Goal: Information Seeking & Learning: Find specific fact

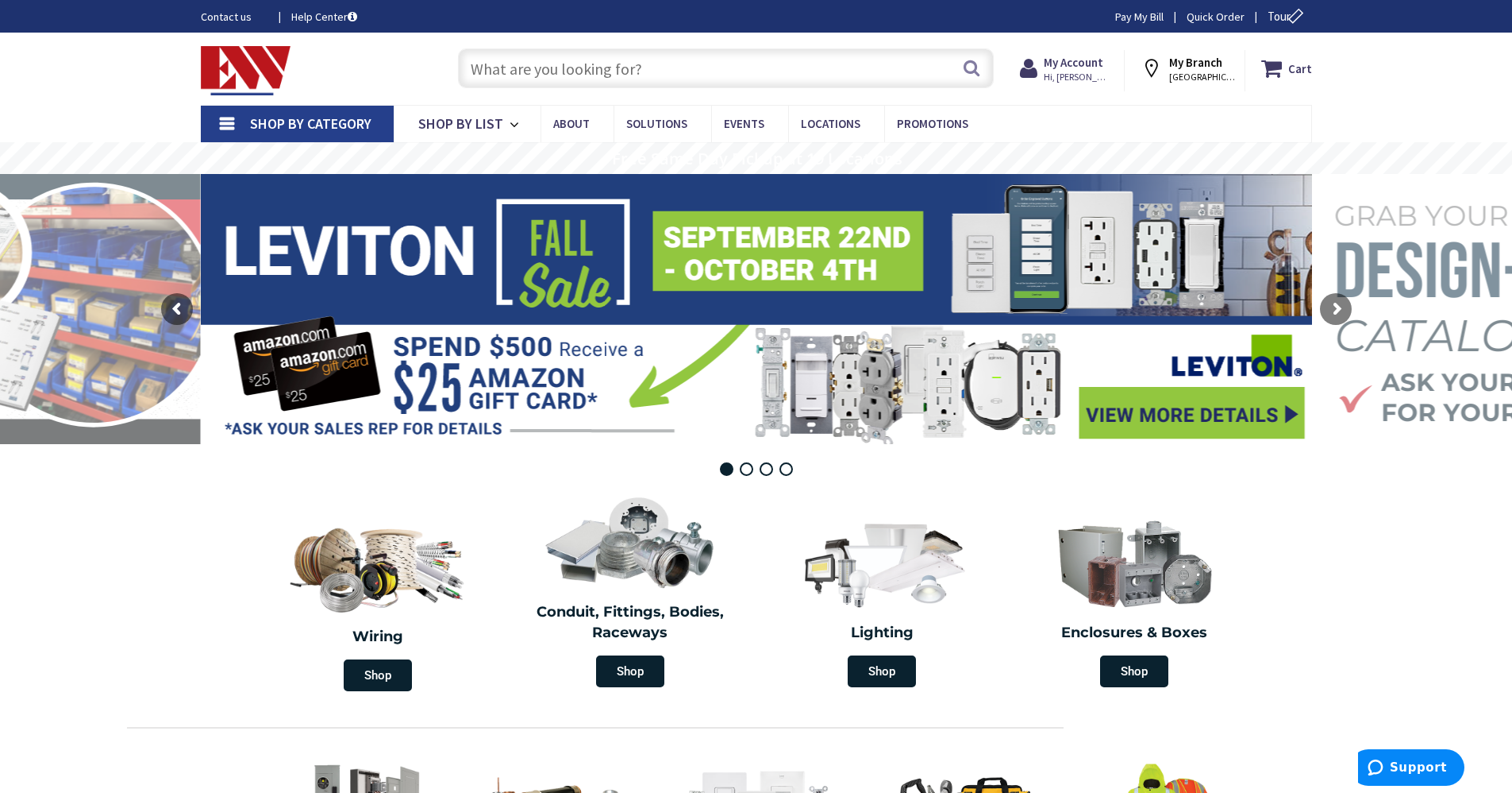
click at [650, 69] on input "text" at bounding box center [726, 68] width 536 height 40
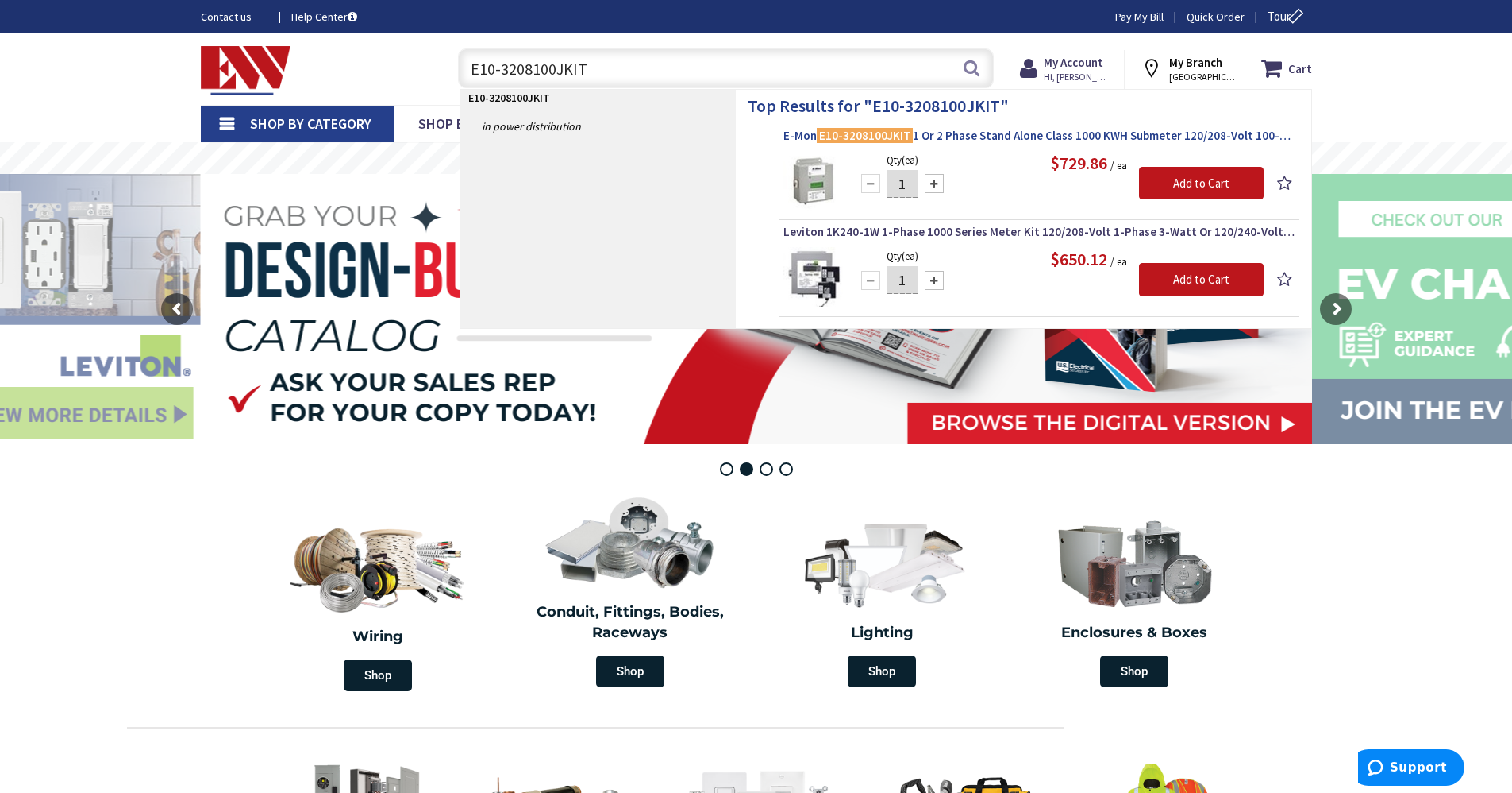
type input "E10-3208100JKIT"
click at [650, 135] on span "E-Mon E10-3208100JKIT 1 Or 2 Phase Stand Alone Class 1000 KWH Submeter 120/208-…" at bounding box center [1039, 136] width 512 height 16
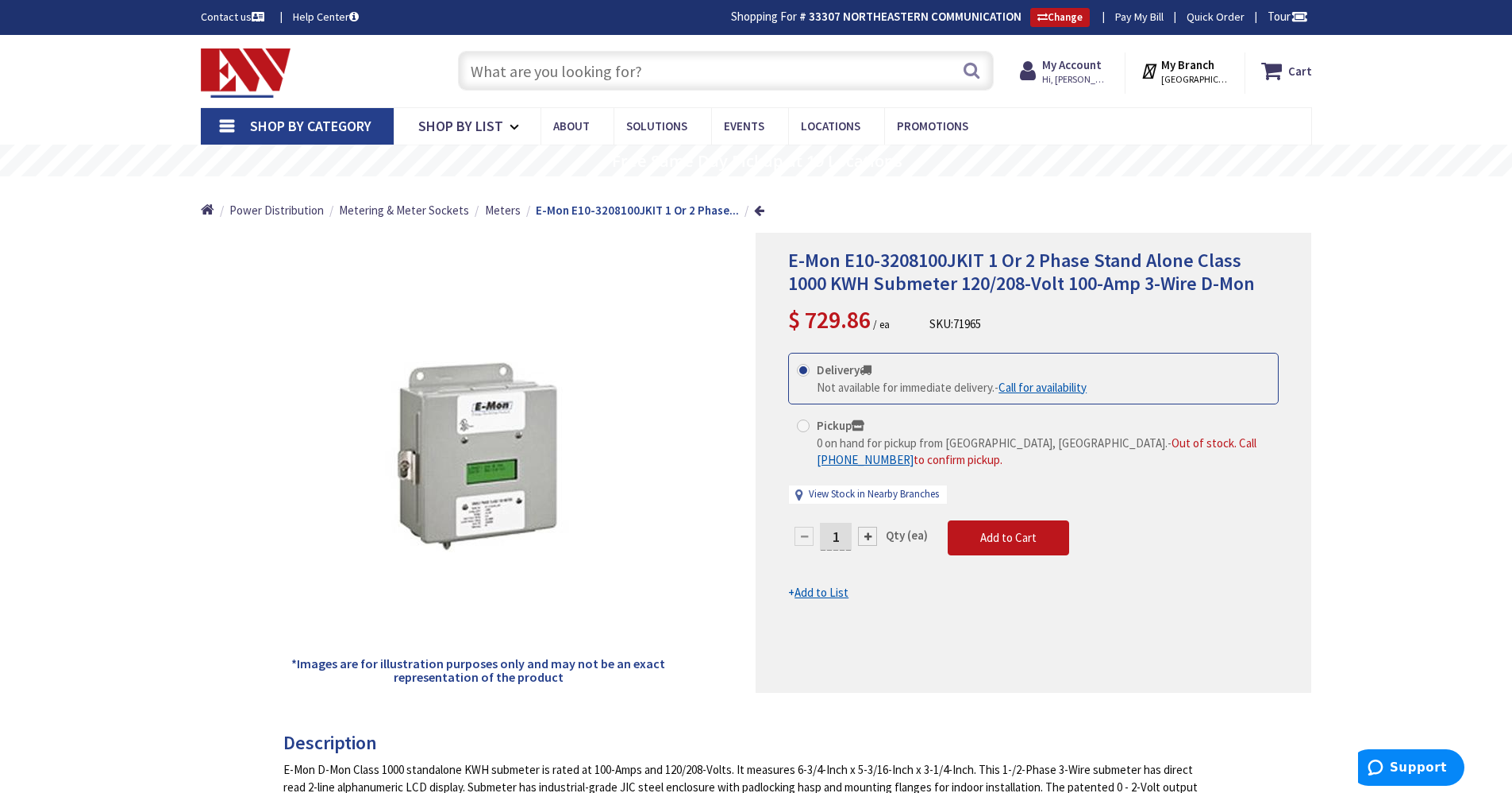
click at [730, 78] on input "text" at bounding box center [726, 70] width 536 height 40
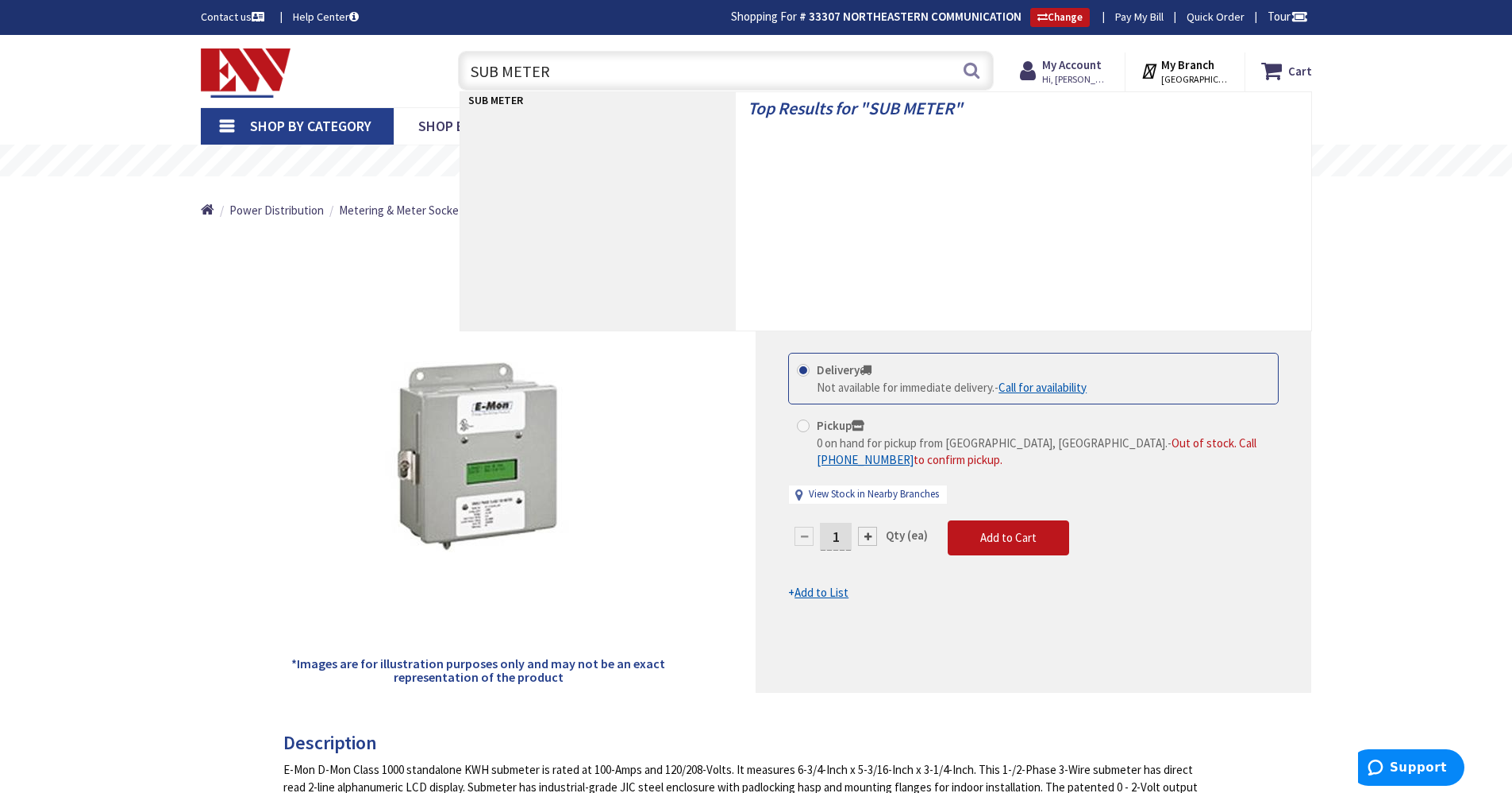
type input "SUB METERS"
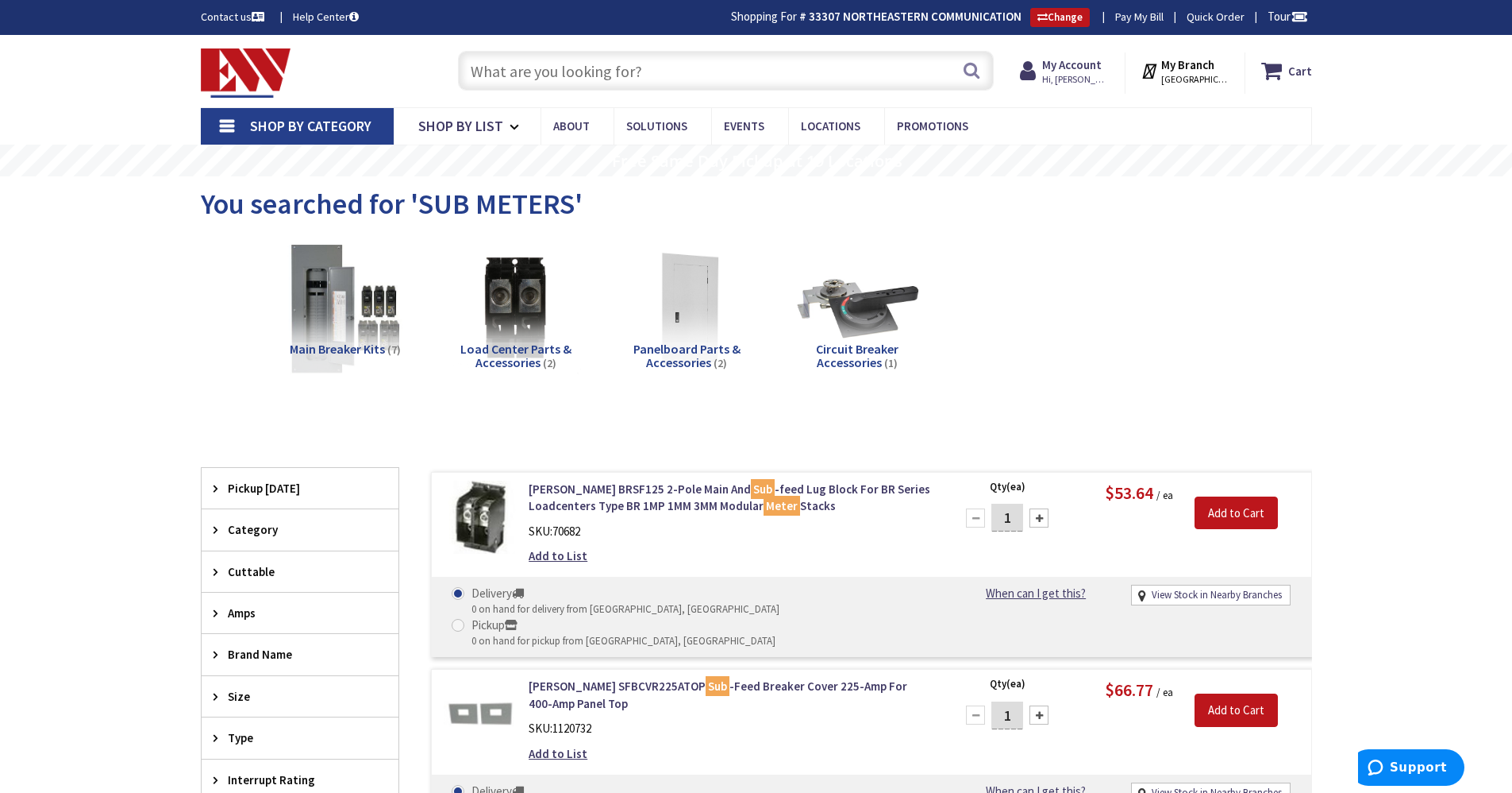
click at [646, 64] on input "text" at bounding box center [726, 70] width 536 height 40
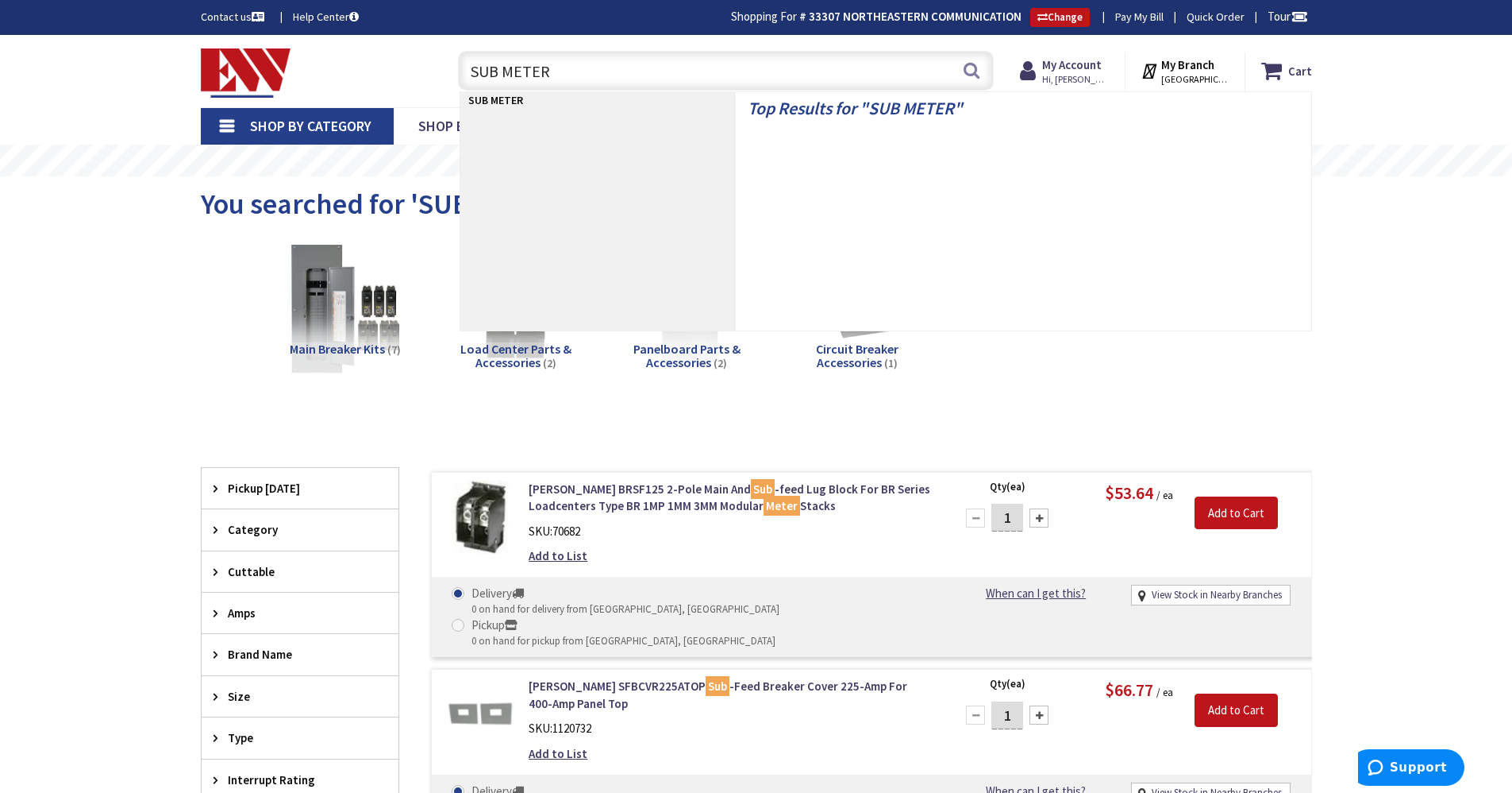
type input "SUB METERS"
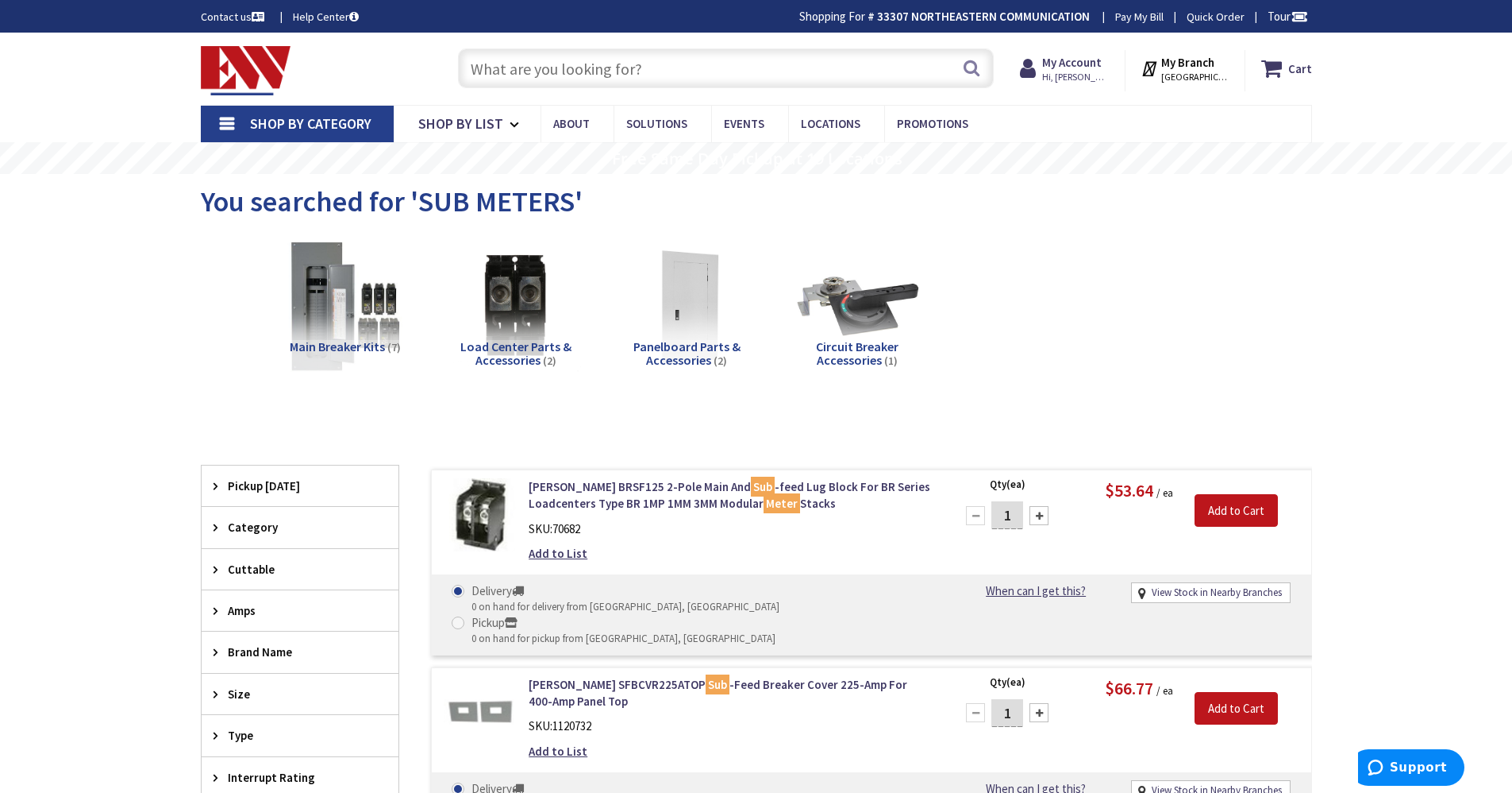
click at [225, 121] on link "Shop By Category" at bounding box center [297, 124] width 193 height 37
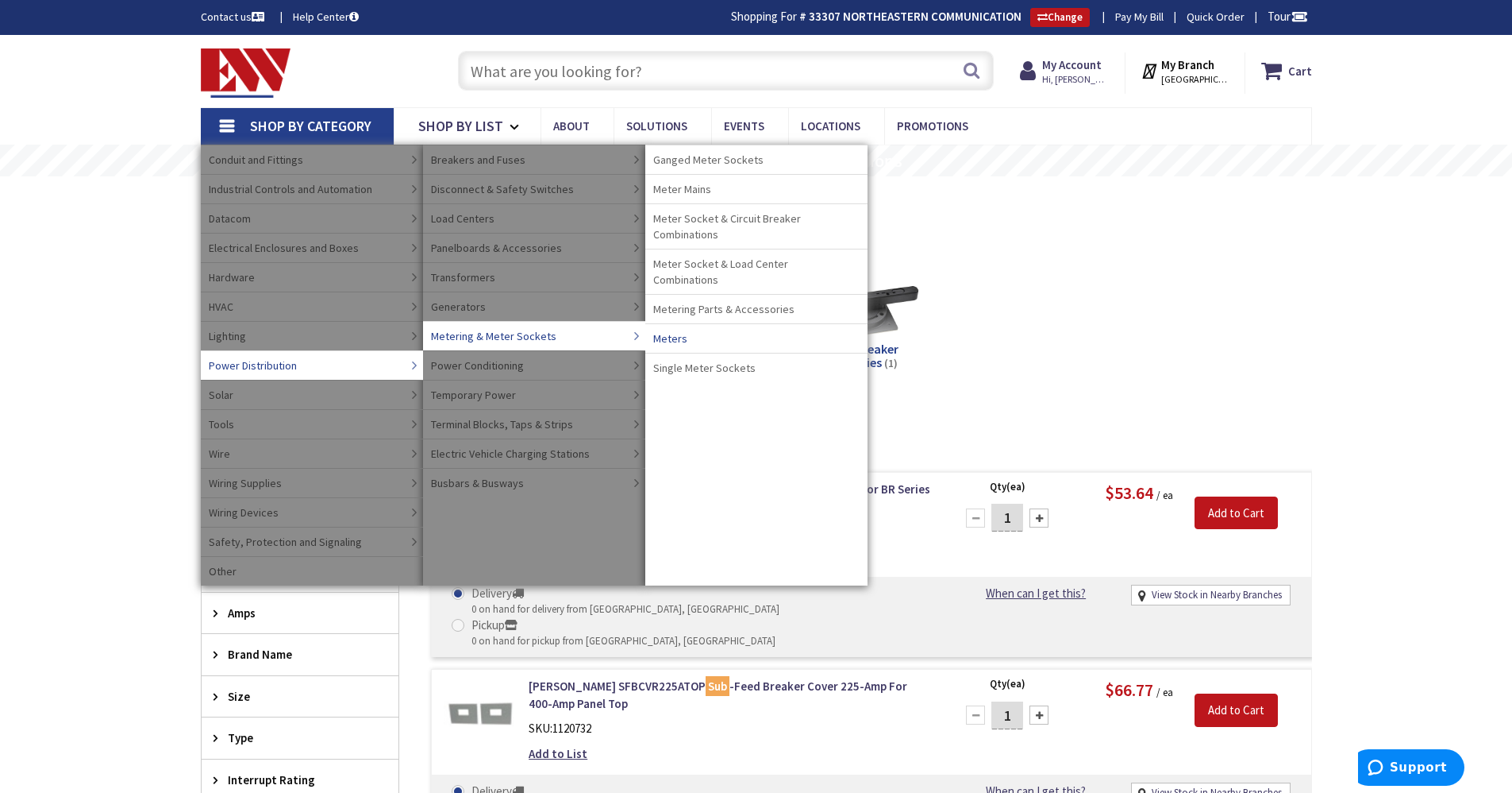
click at [674, 331] on span "Meters" at bounding box center [671, 339] width 34 height 16
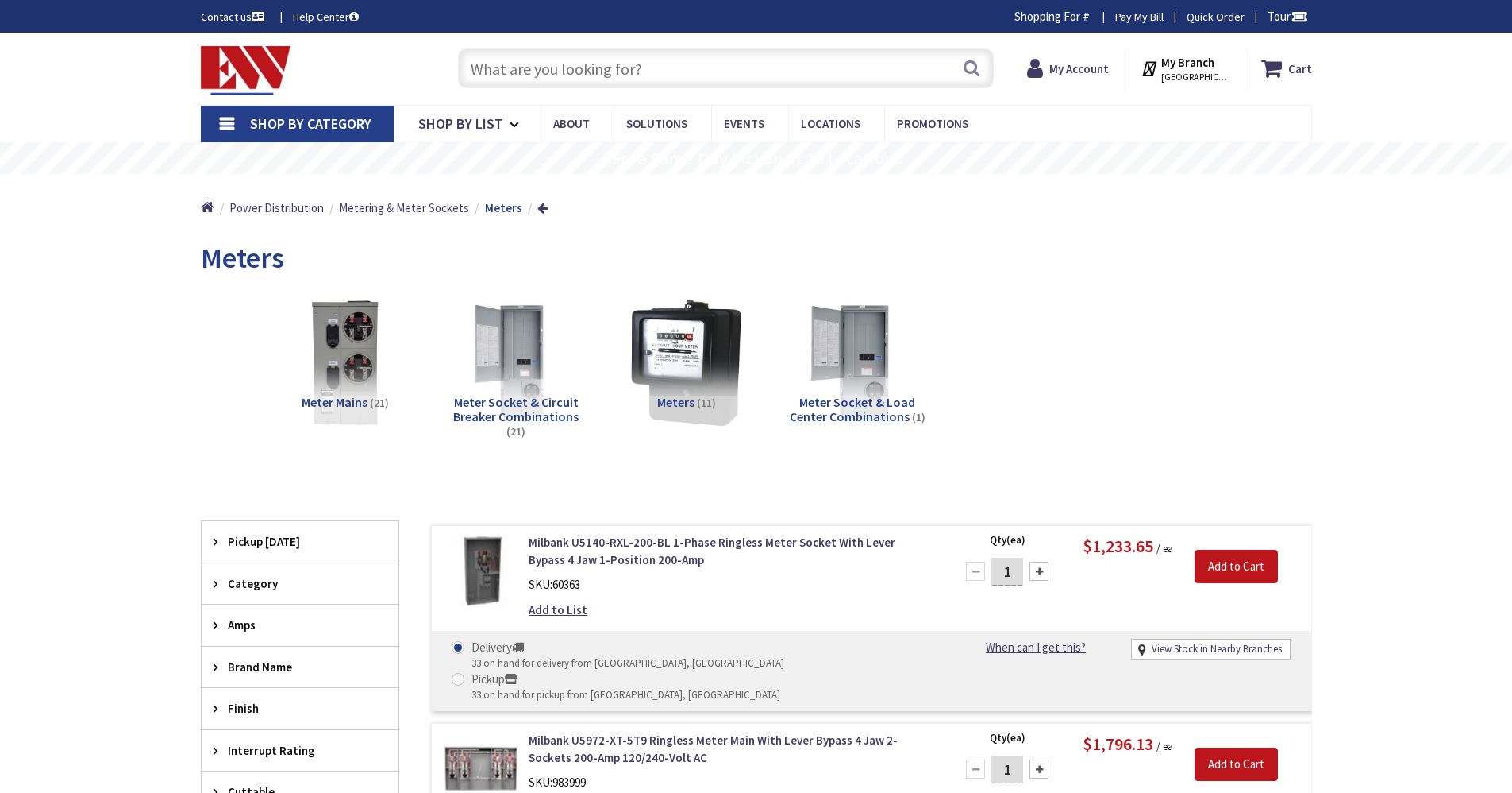
click at [693, 363] on img at bounding box center [686, 361] width 143 height 143
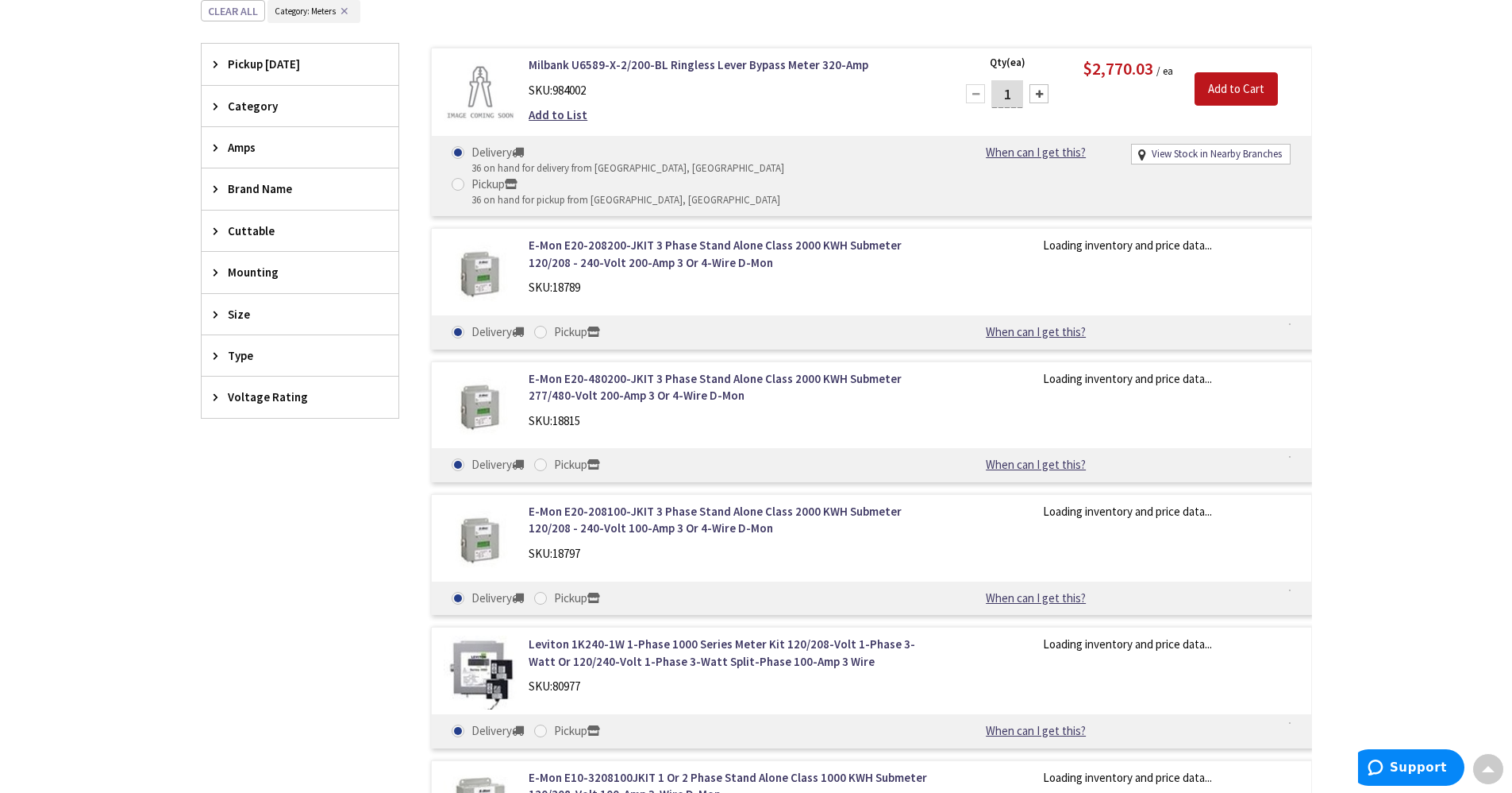
click at [258, 190] on span "Brand Name" at bounding box center [292, 188] width 129 height 17
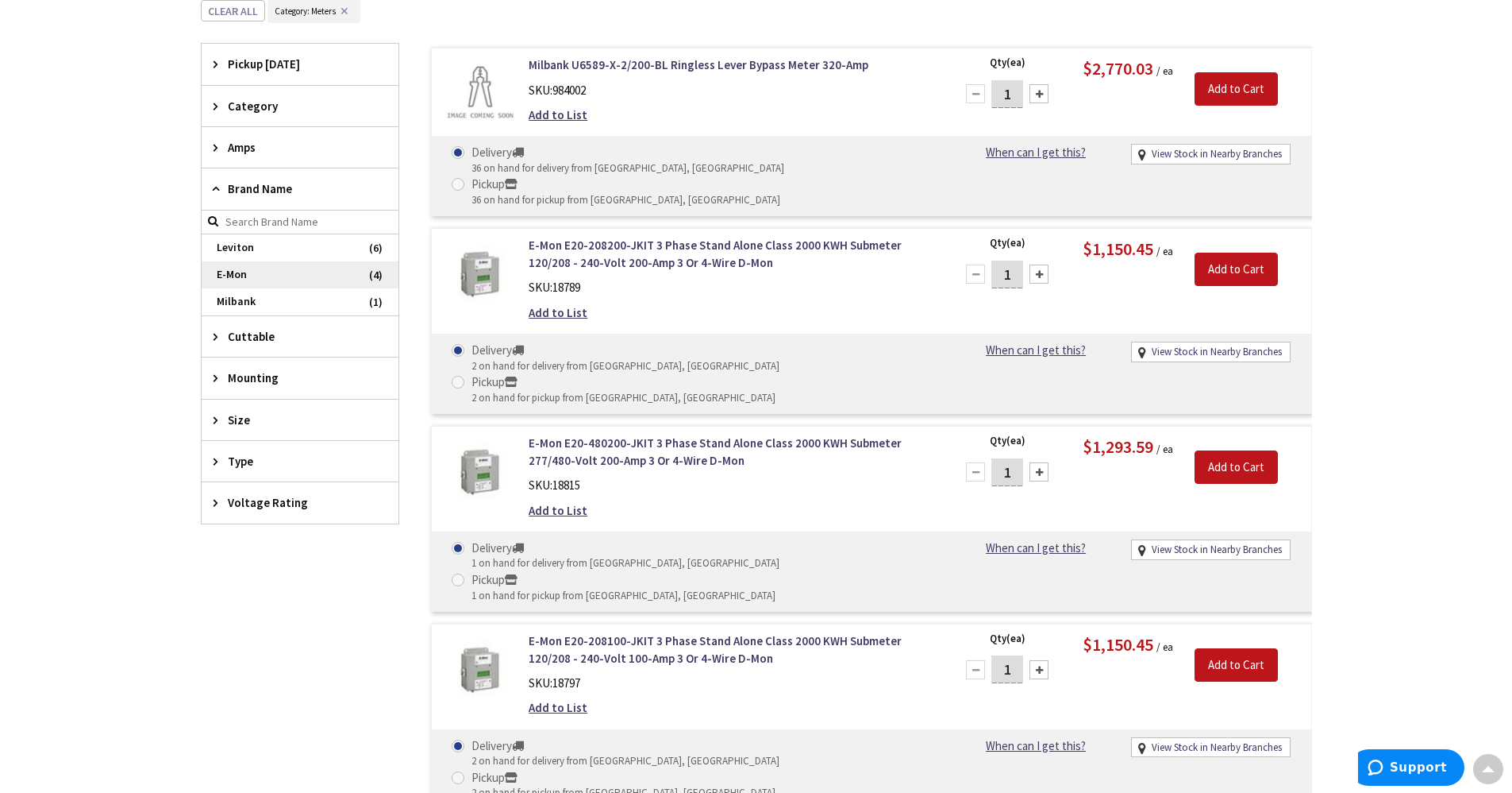
click at [249, 276] on span "E-Mon" at bounding box center [299, 274] width 197 height 27
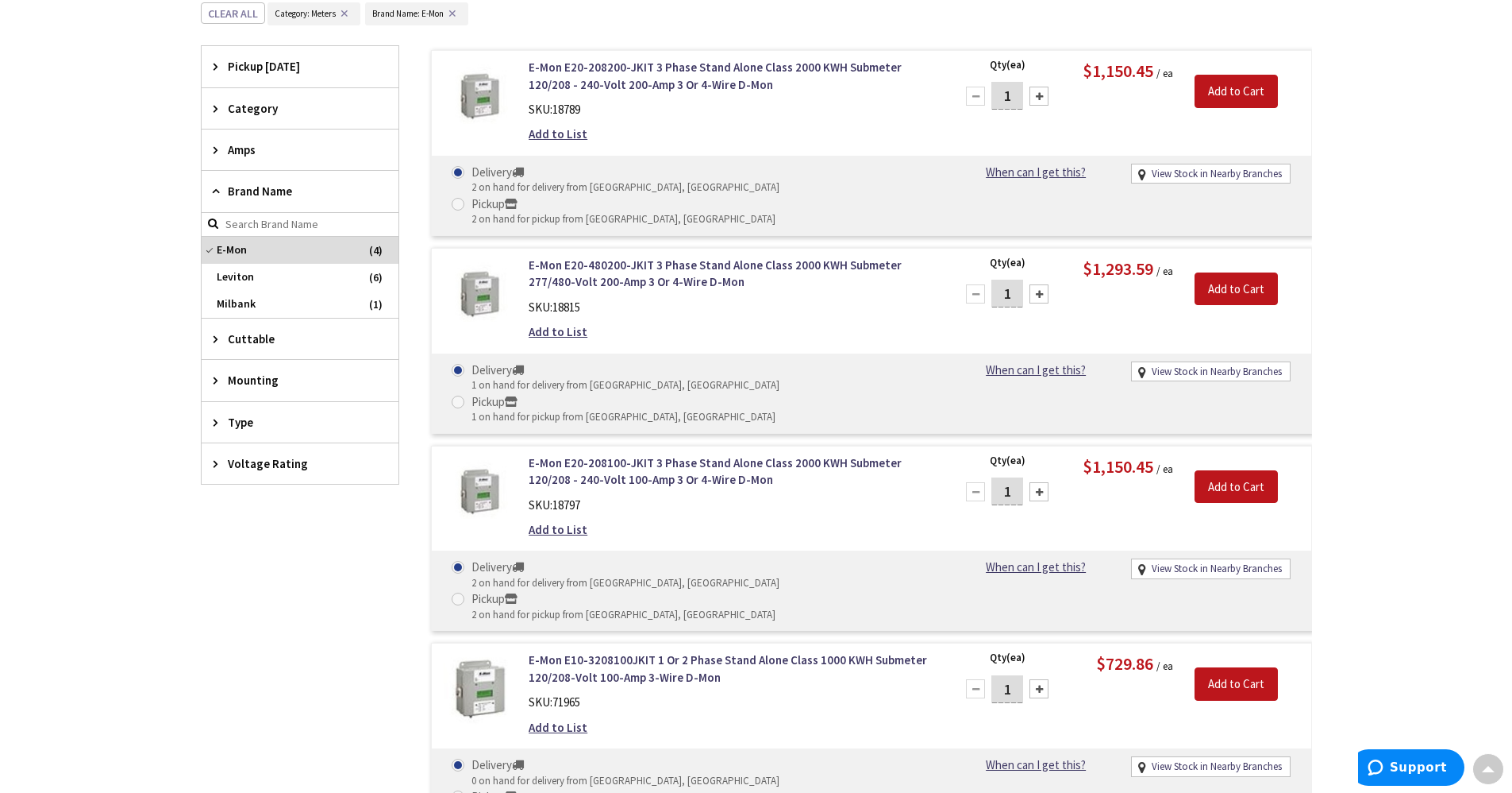
scroll to position [494, 0]
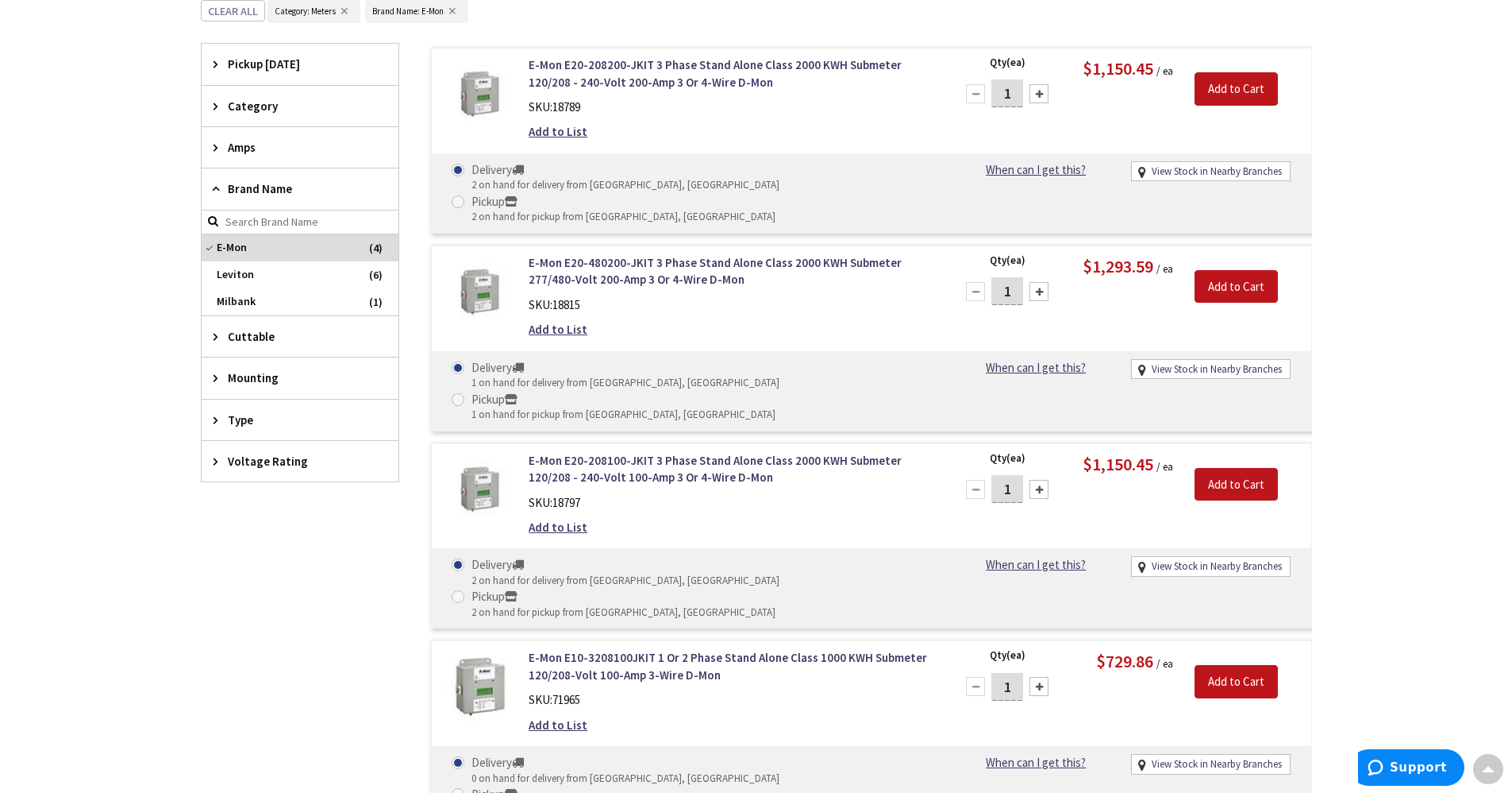
click at [297, 456] on span "Voltage Rating" at bounding box center [292, 461] width 129 height 17
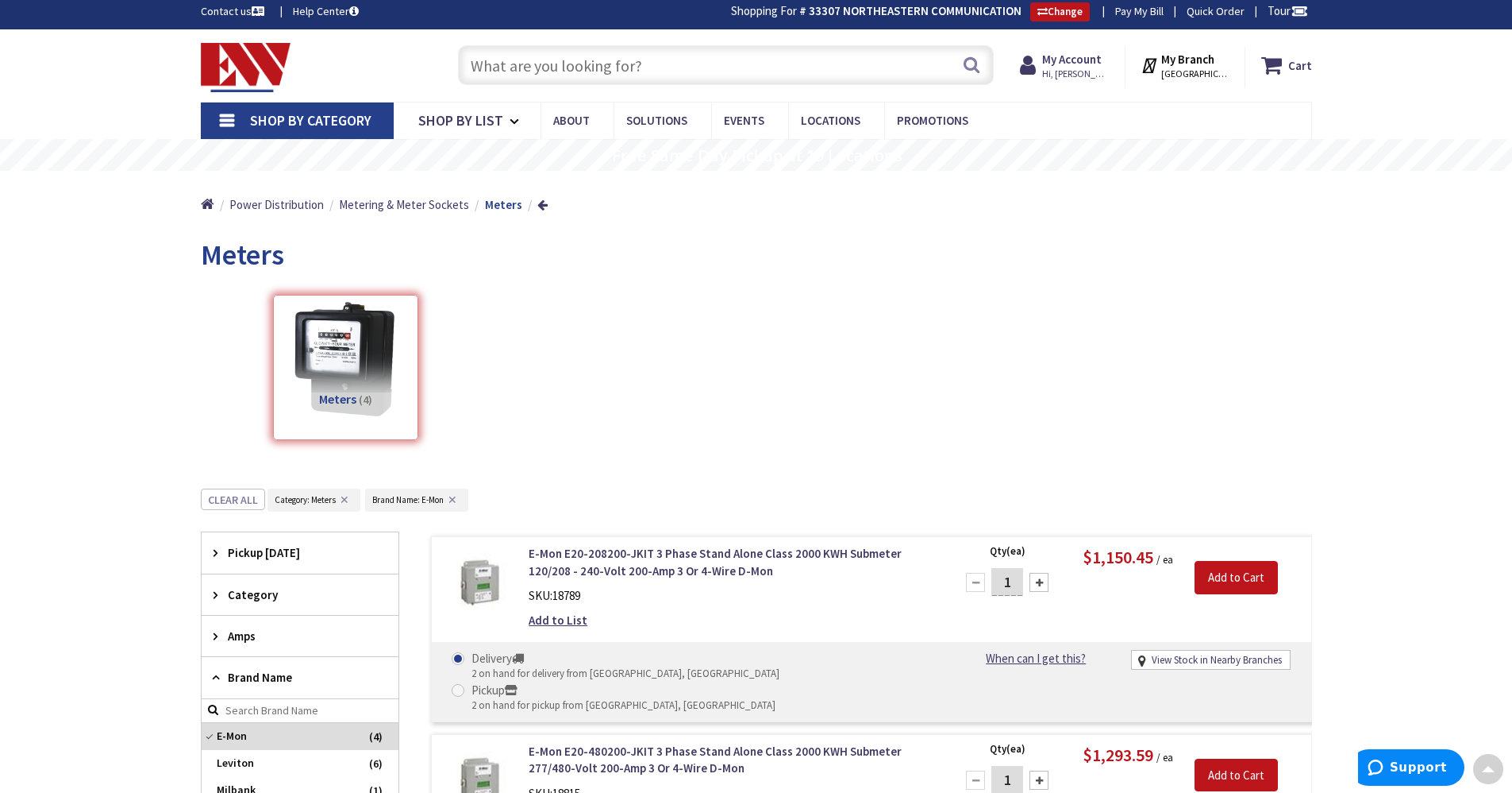
scroll to position [0, 0]
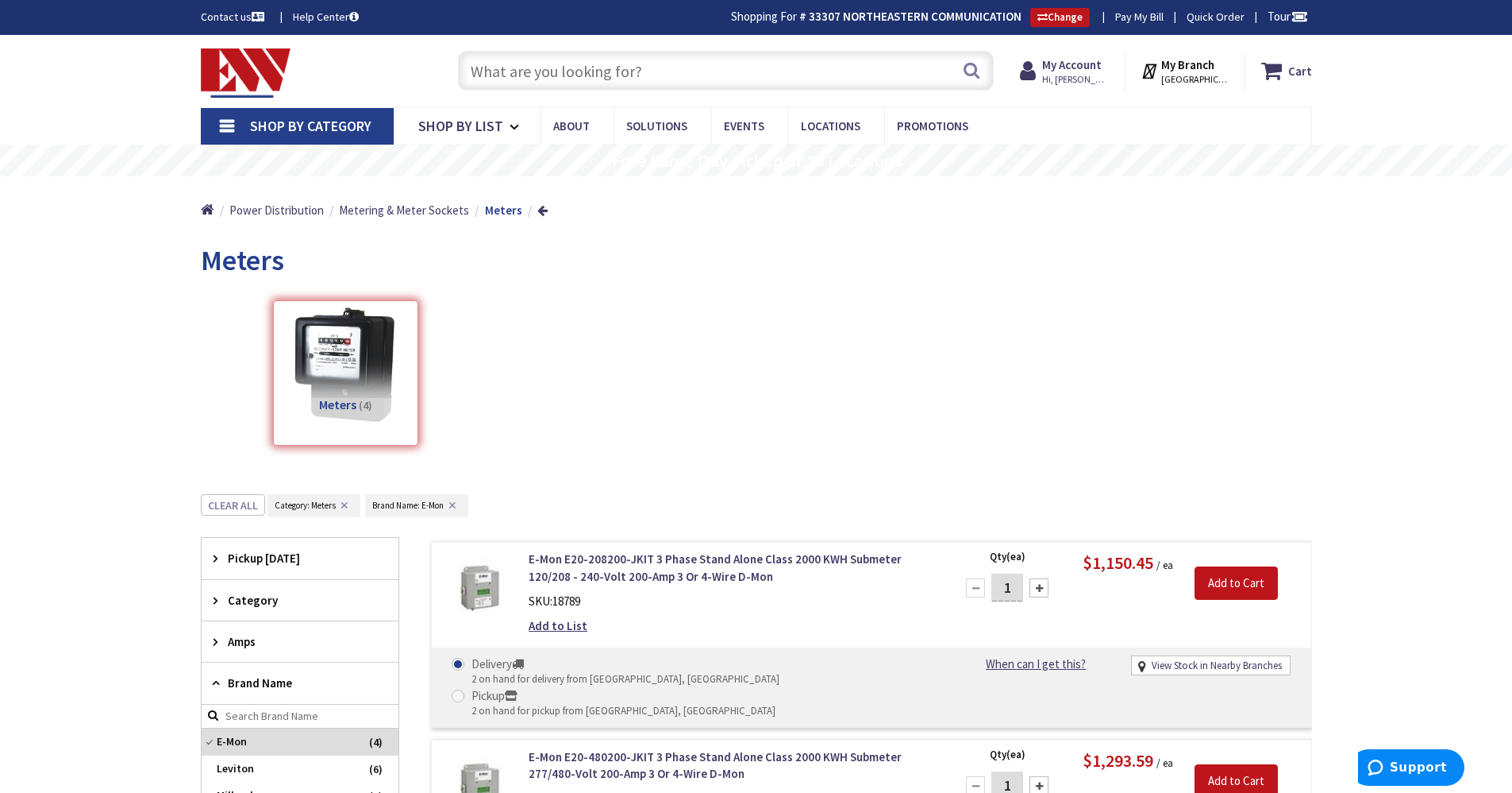
click at [658, 63] on input "text" at bounding box center [726, 70] width 536 height 40
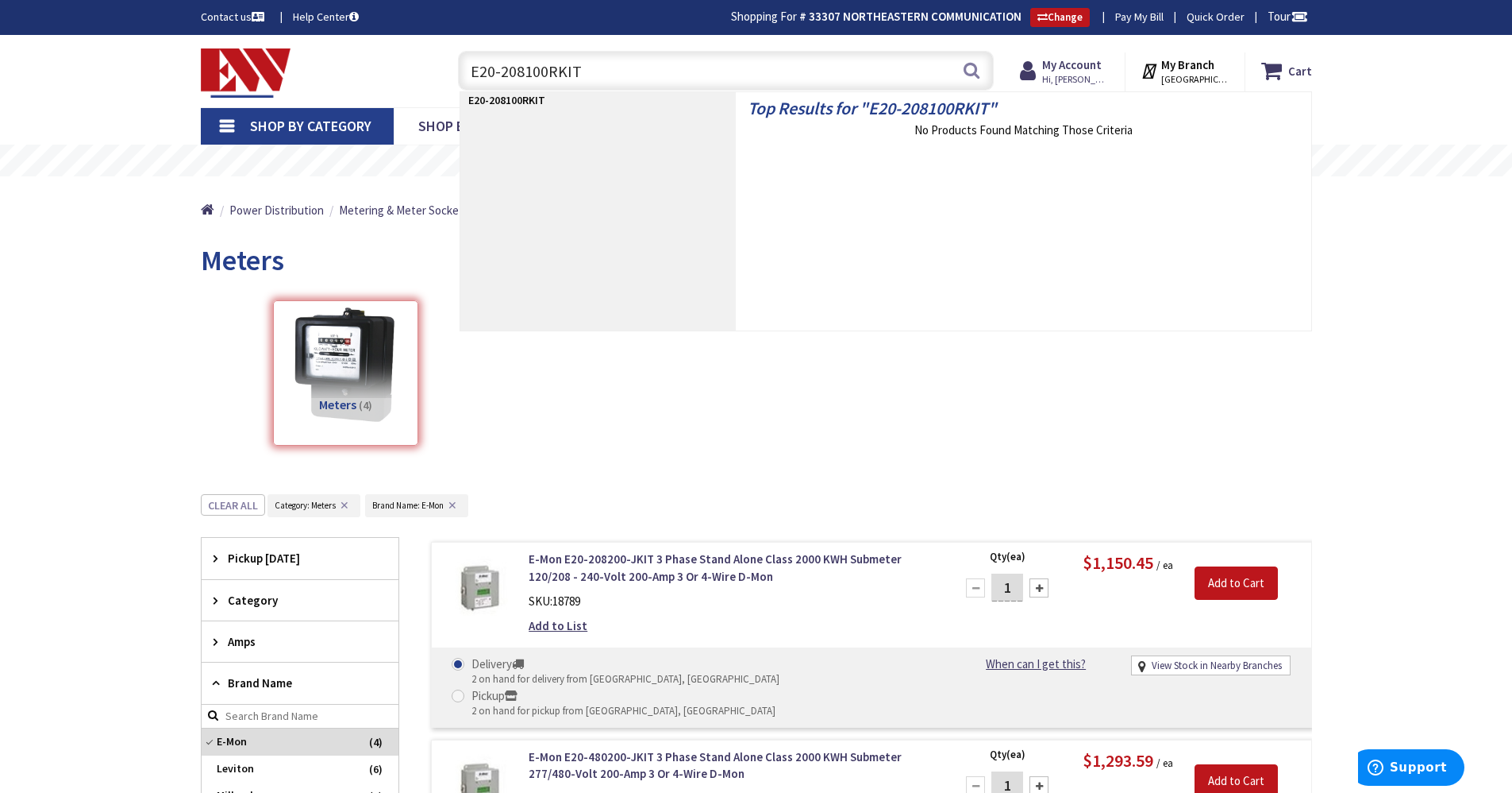
click at [626, 78] on input "E20-208100RKIT" at bounding box center [726, 70] width 536 height 40
type input "E"
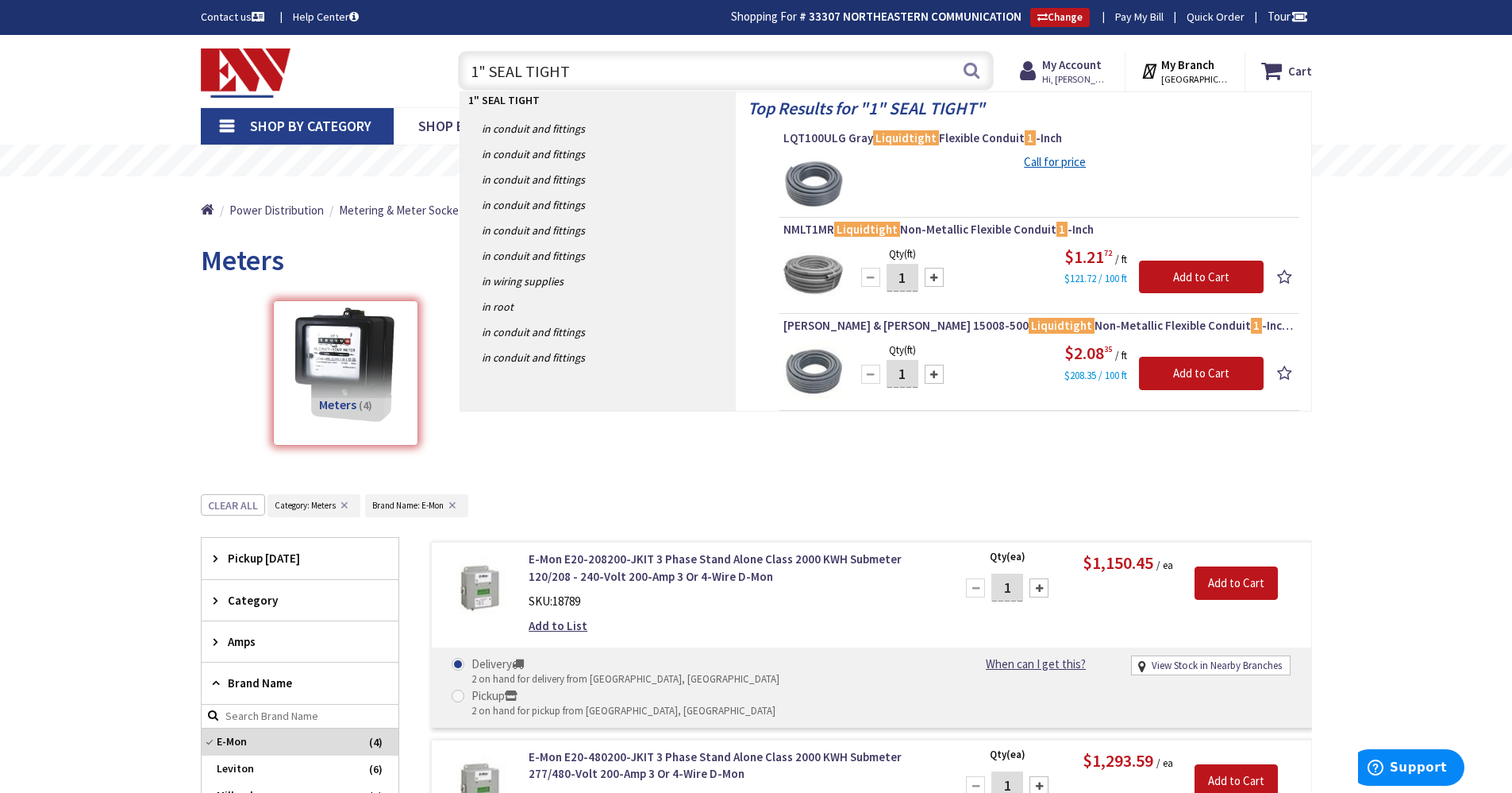
click at [477, 69] on input "1" SEAL TIGHT" at bounding box center [726, 70] width 536 height 40
click at [573, 65] on input "1" SEAL TIGHT" at bounding box center [726, 70] width 536 height 40
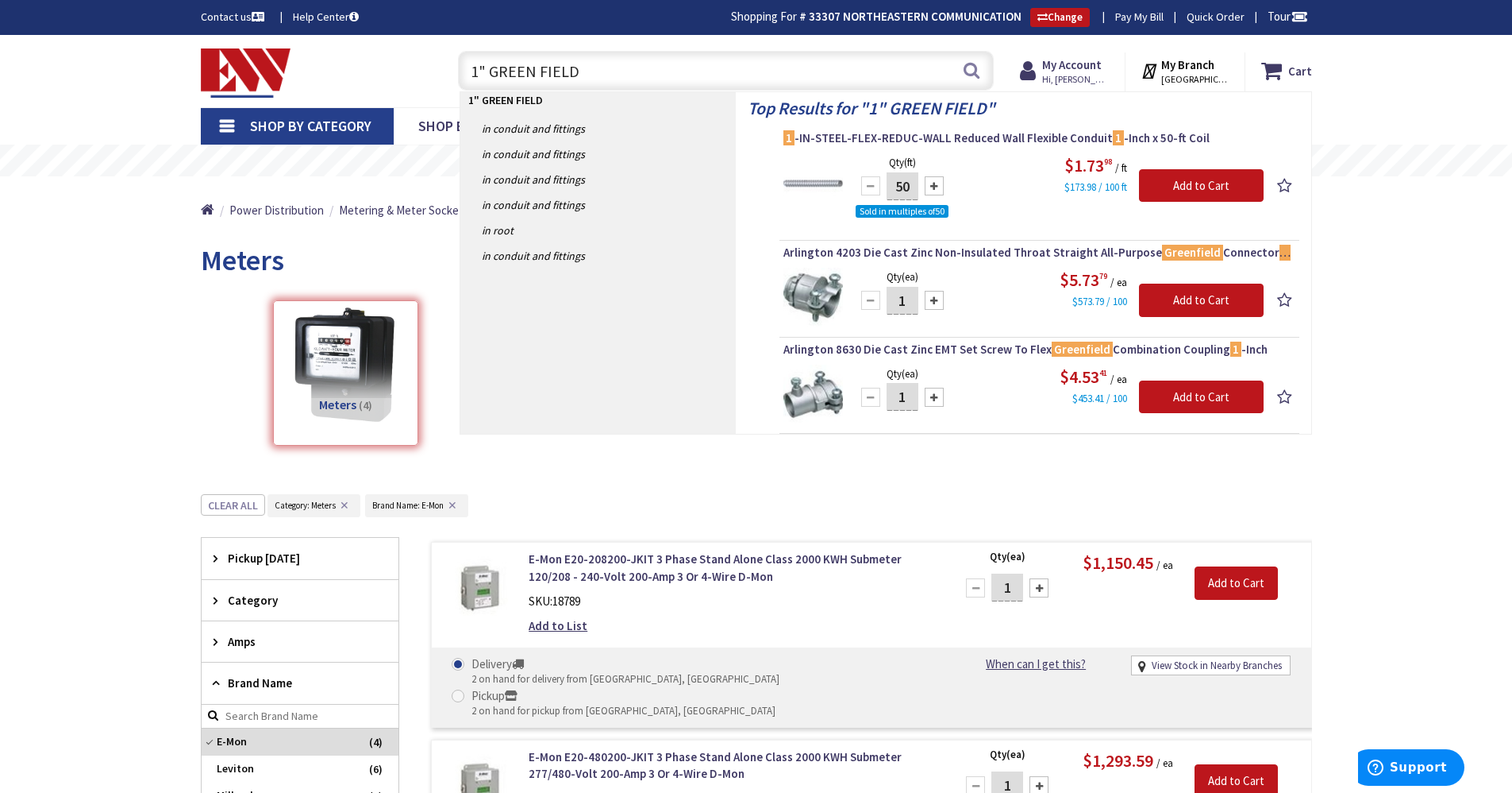
click at [592, 76] on input "1" GREEN FIELD" at bounding box center [726, 70] width 536 height 40
click at [629, 66] on input "1" GREEN FIELD" at bounding box center [726, 70] width 536 height 40
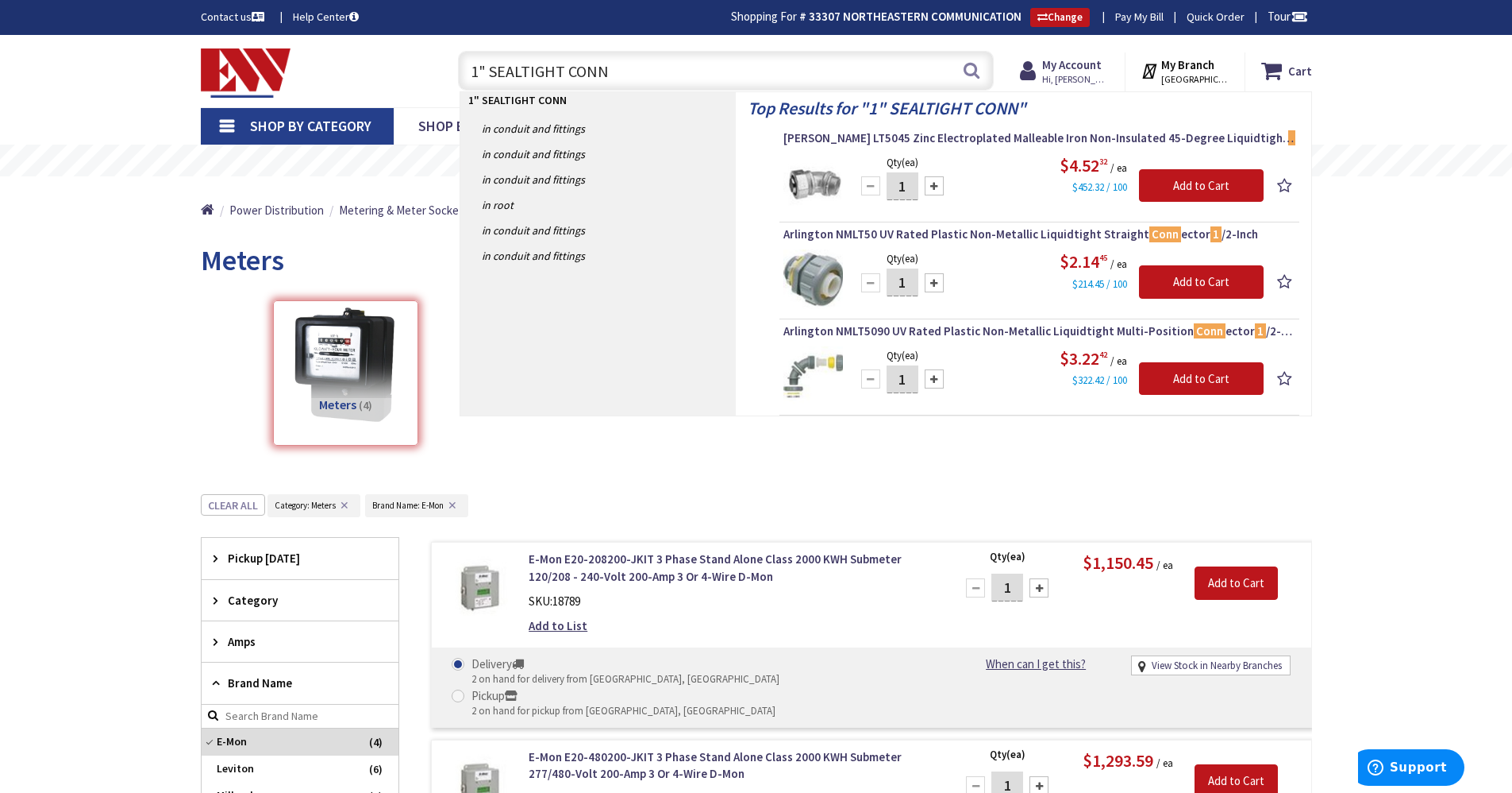
click at [558, 72] on input "1" SEALTIGHT CONN" at bounding box center [726, 70] width 536 height 40
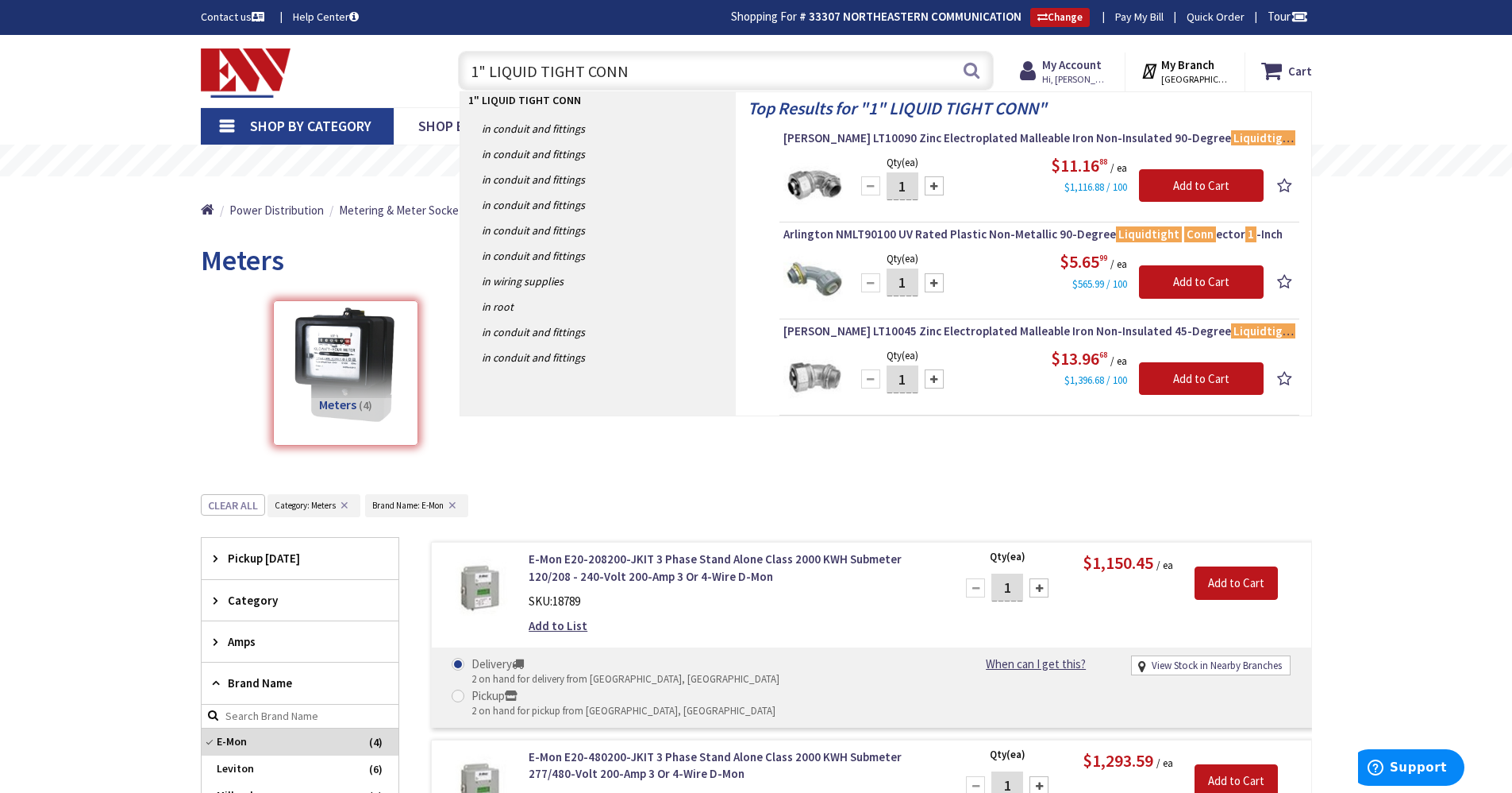
click at [539, 68] on input "1" LIQUID TIGHT CONN" at bounding box center [726, 70] width 536 height 40
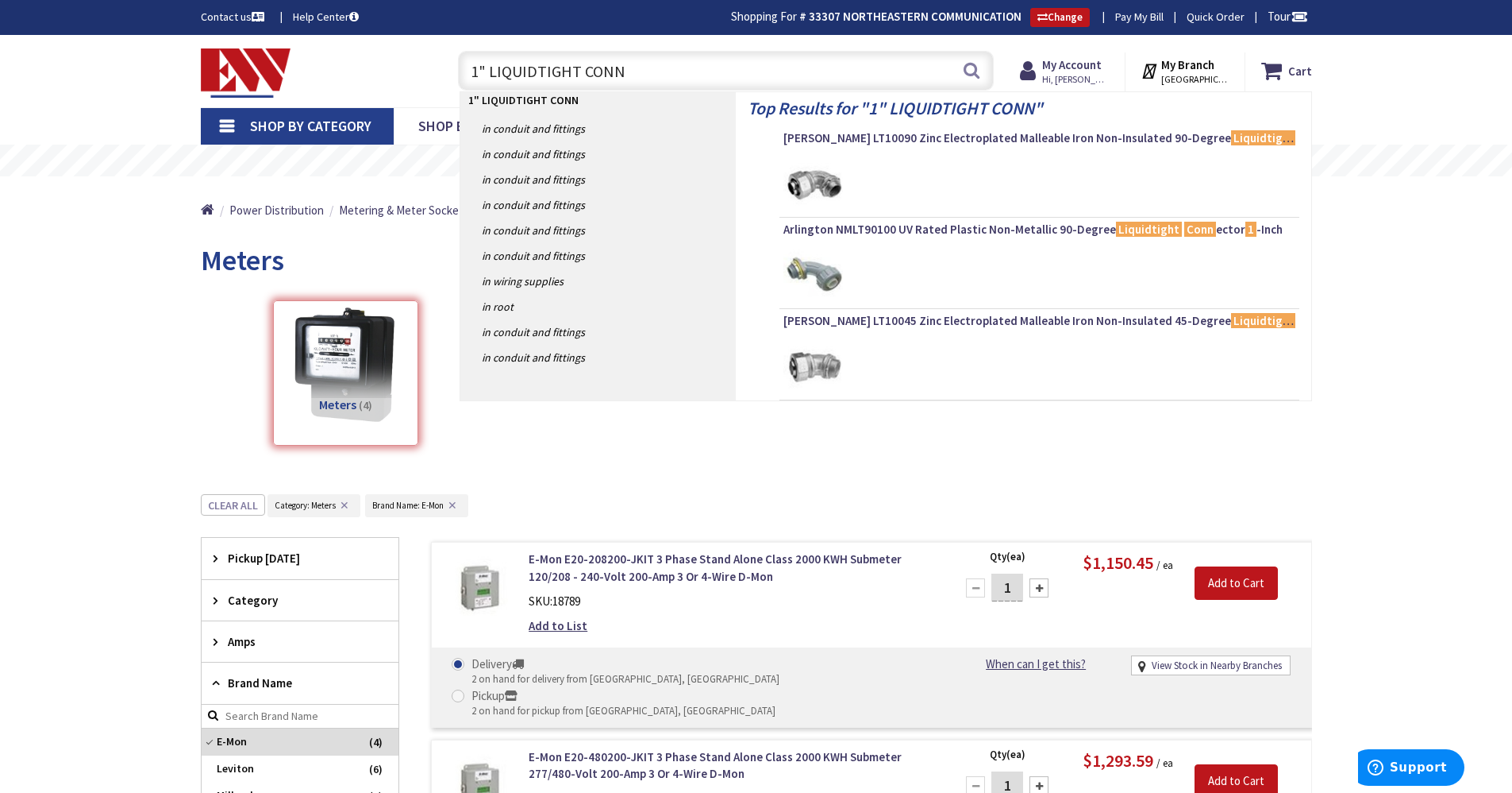
click at [677, 79] on input "1" LIQUIDTIGHT CONN" at bounding box center [726, 70] width 536 height 40
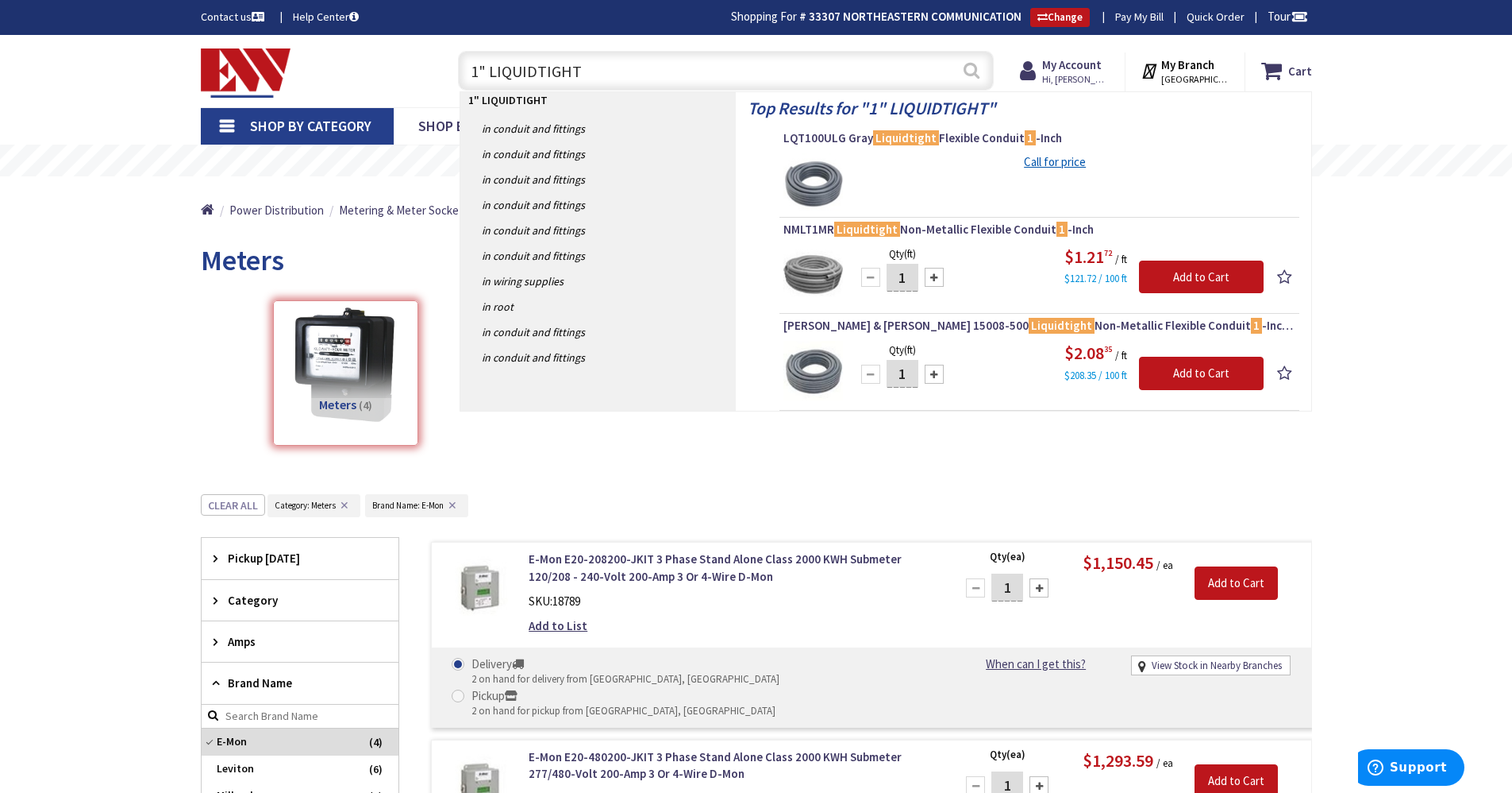
type input "1" LIQUIDTIGHT"
click at [972, 70] on button "Search" at bounding box center [971, 70] width 20 height 36
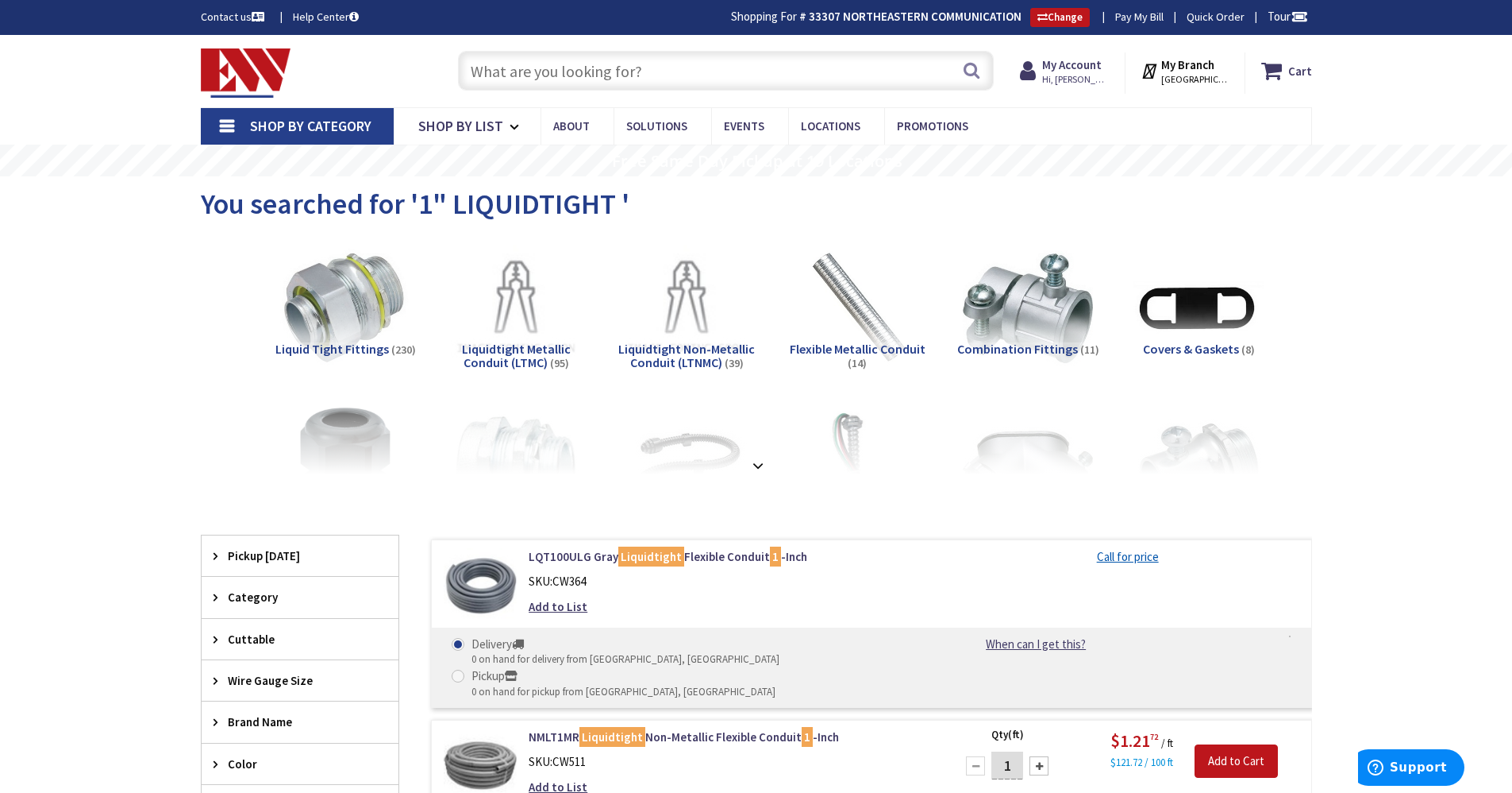
click at [541, 62] on input "text" at bounding box center [726, 70] width 536 height 40
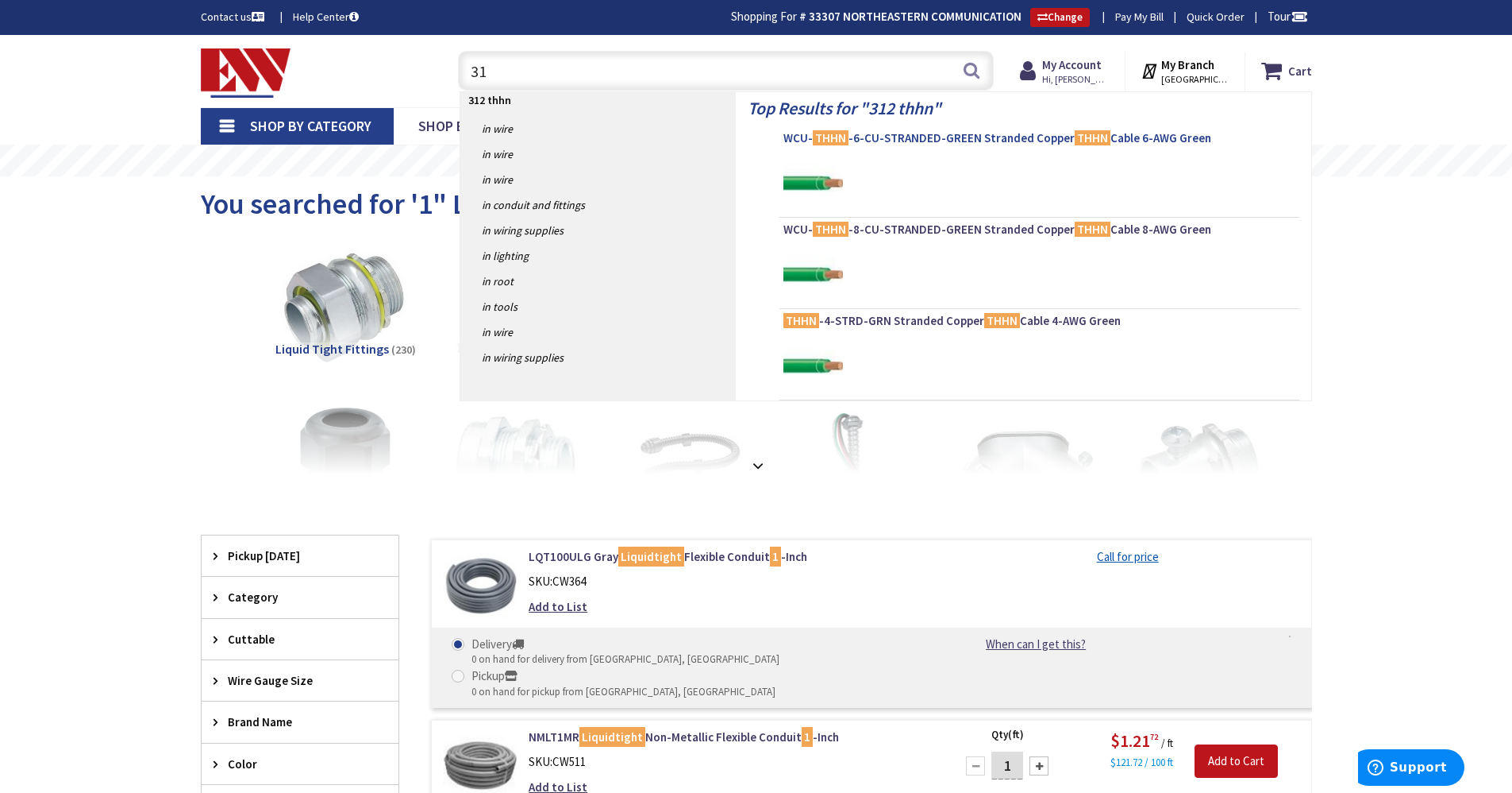
type input "3"
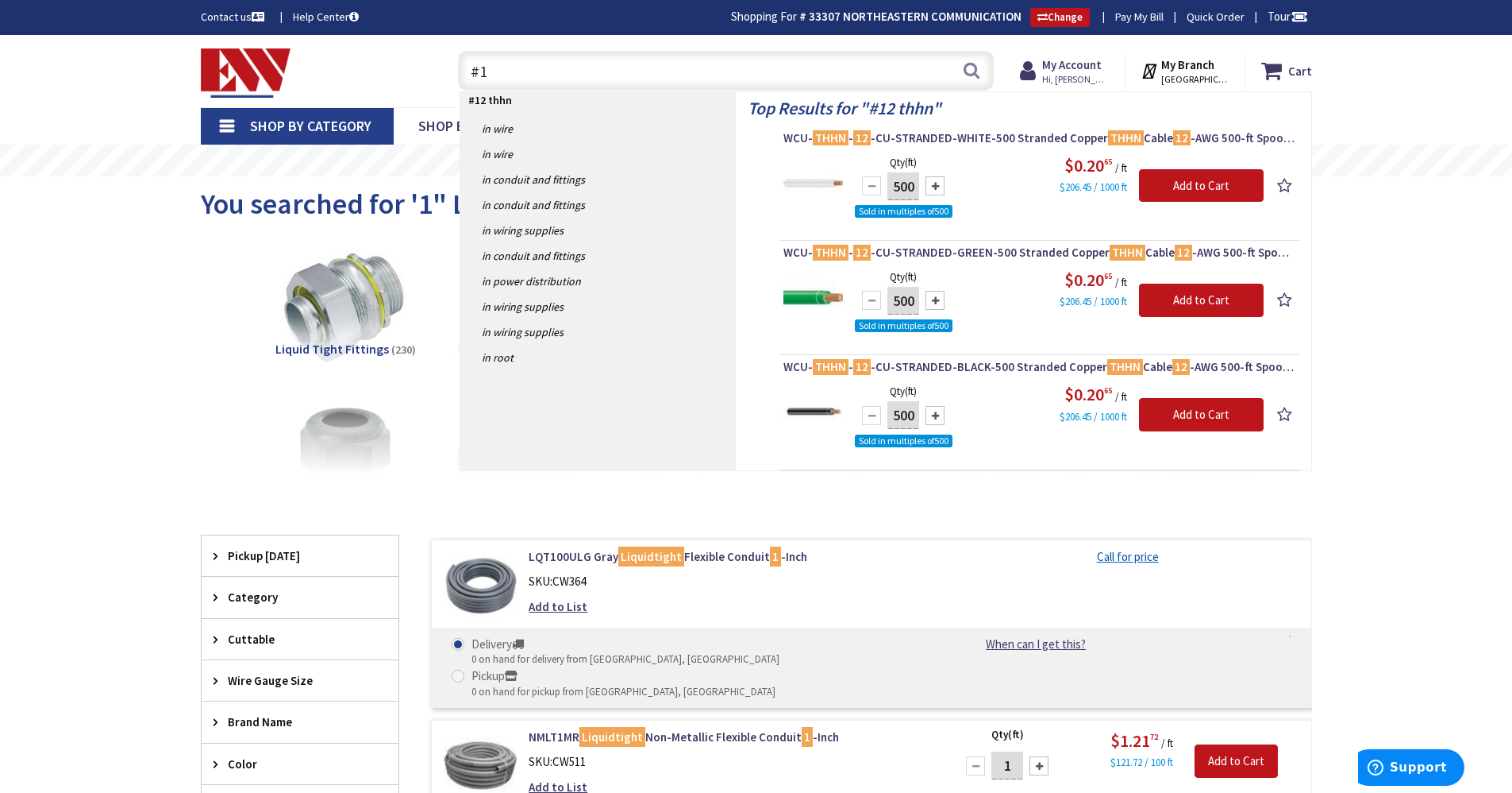
type input "#"
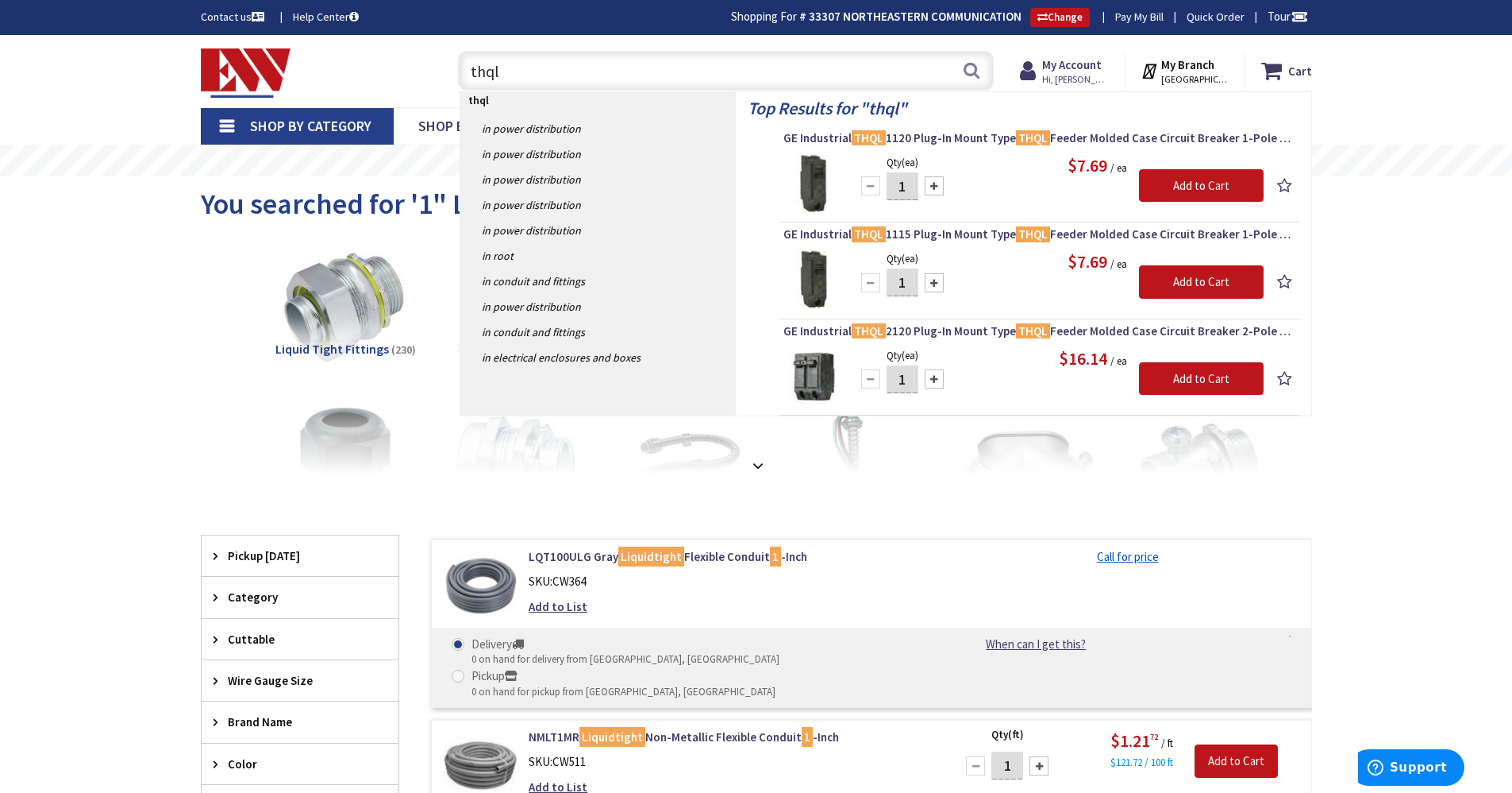
type input "thql"
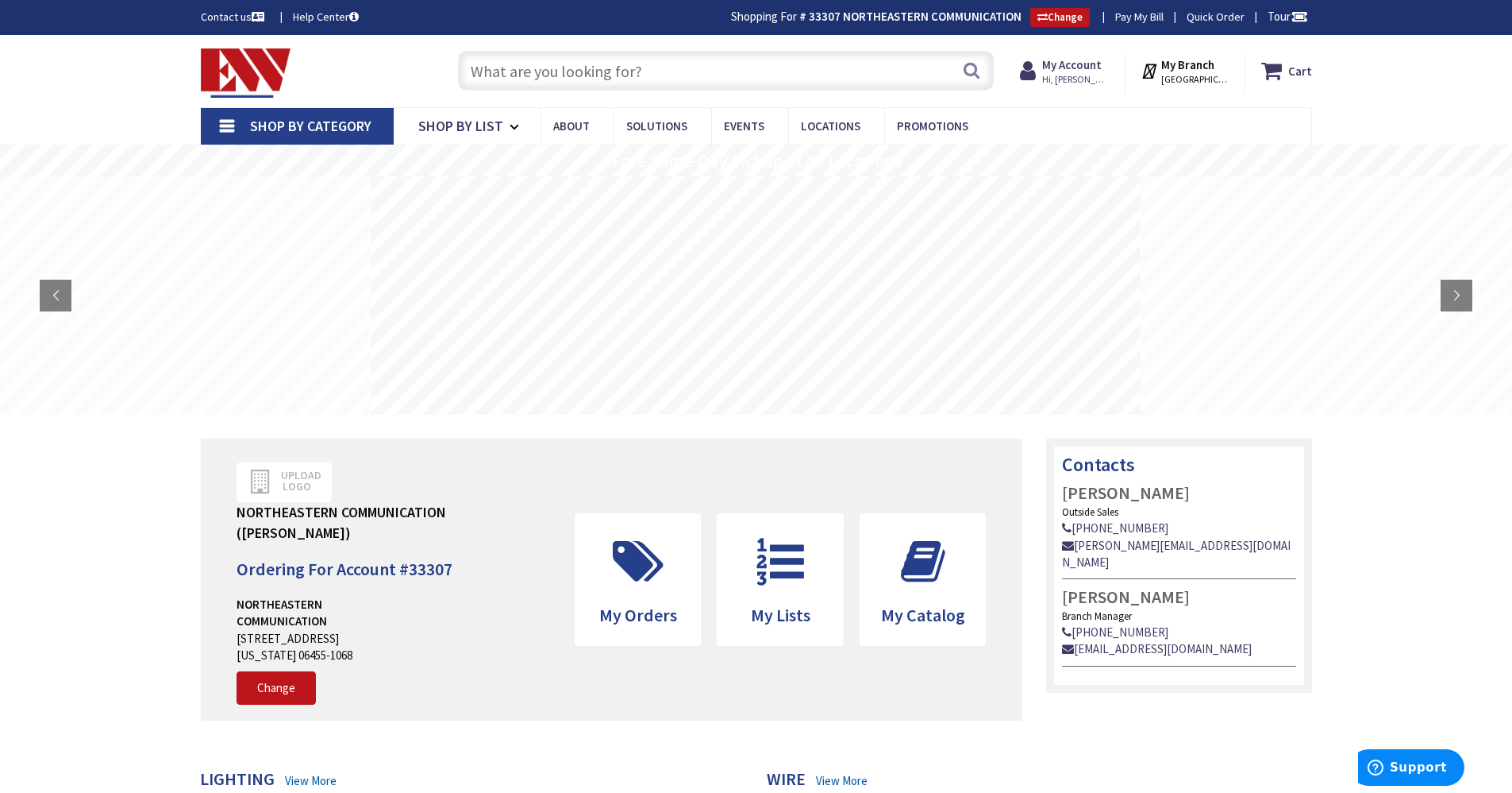
click at [604, 66] on input "text" at bounding box center [726, 70] width 536 height 40
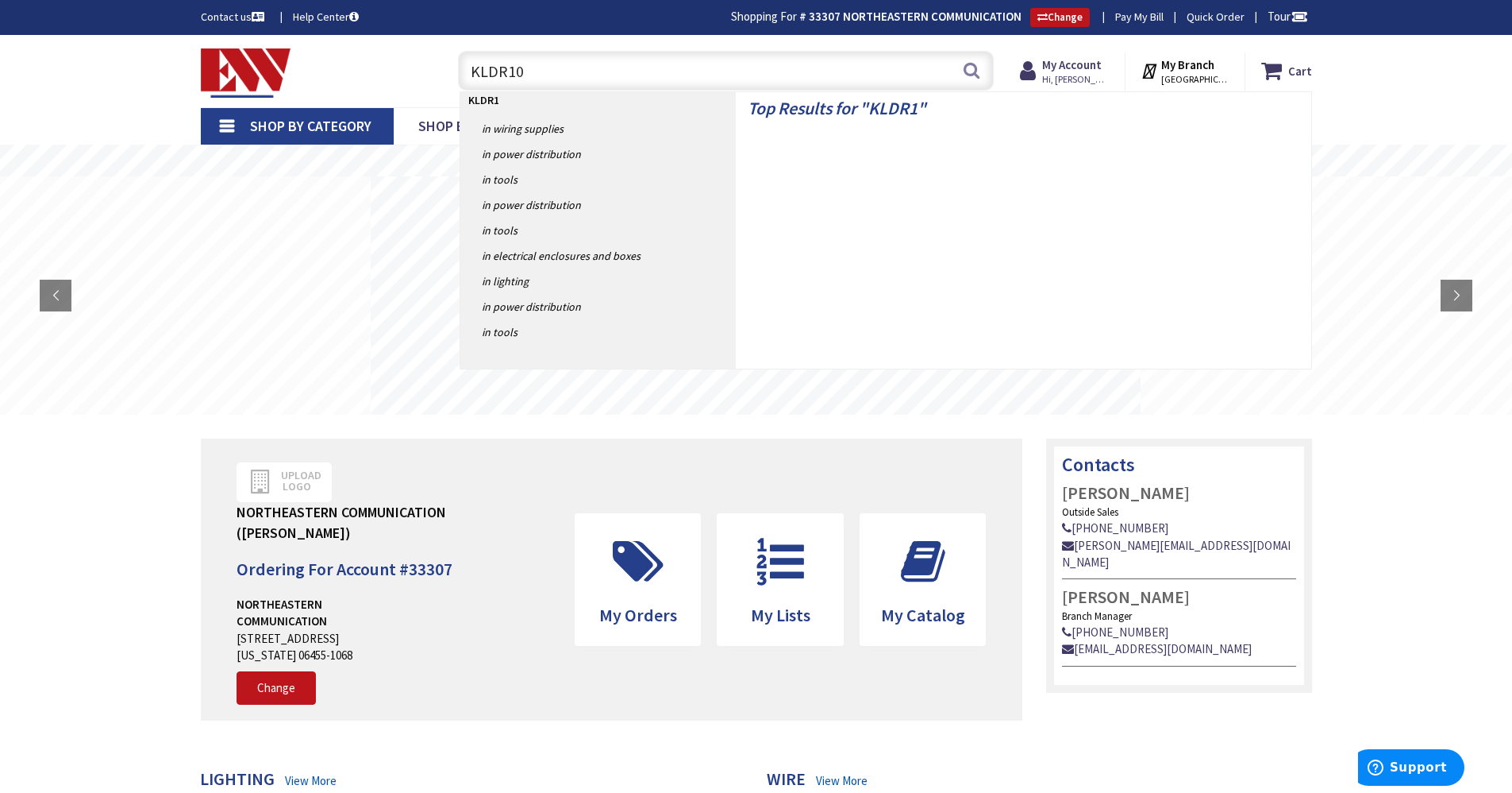
type input "KLDR100"
